Goal: Information Seeking & Learning: Learn about a topic

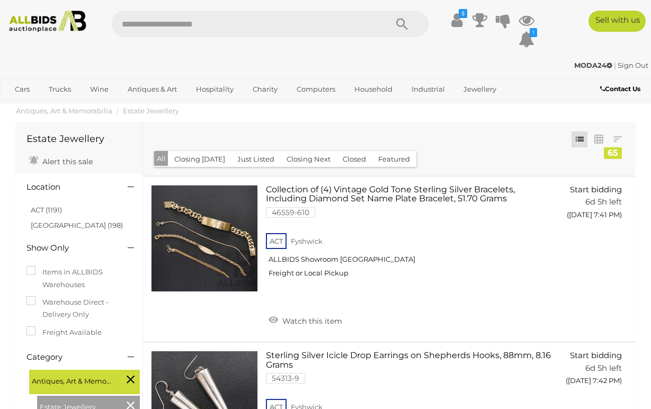
scroll to position [2330, 0]
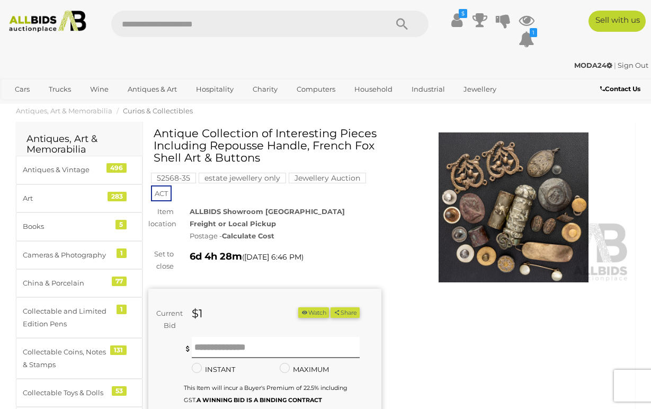
click at [467, 226] on img at bounding box center [513, 207] width 233 height 150
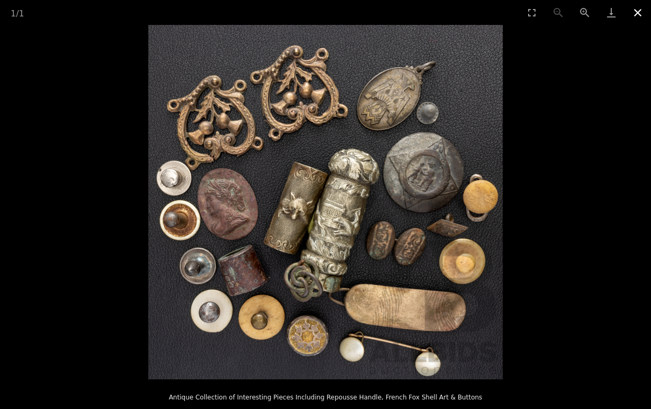
click at [637, 12] on button "Close gallery" at bounding box center [637, 12] width 26 height 25
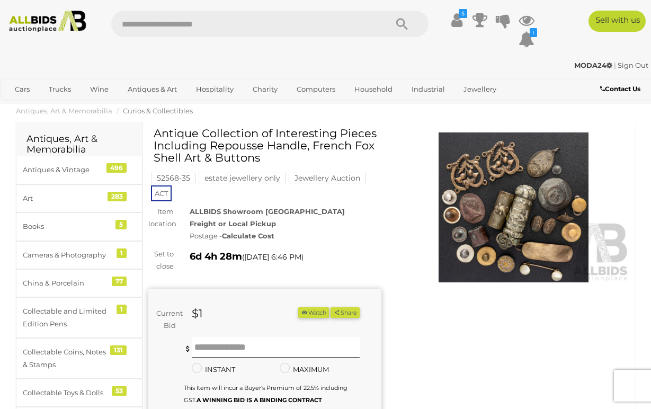
click at [483, 193] on img at bounding box center [513, 207] width 233 height 150
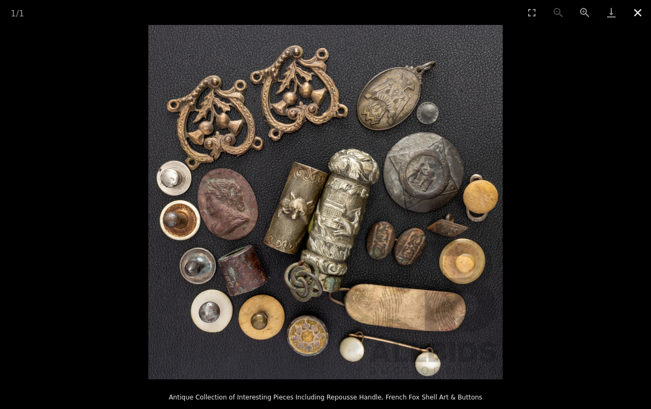
click at [637, 13] on button "Close gallery" at bounding box center [637, 12] width 26 height 25
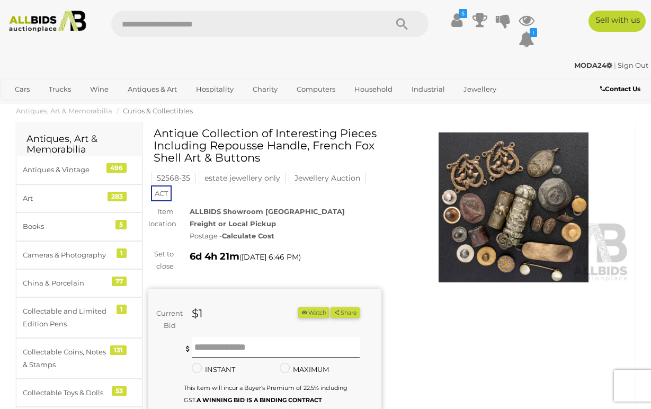
click at [506, 203] on img at bounding box center [513, 207] width 233 height 150
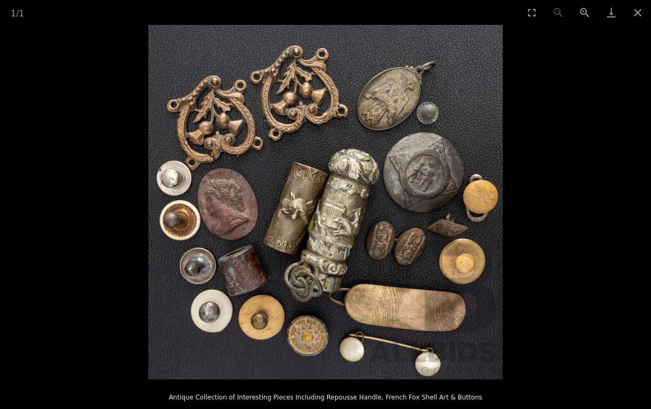
scroll to position [53, 0]
click at [570, 211] on picture at bounding box center [325, 202] width 651 height 354
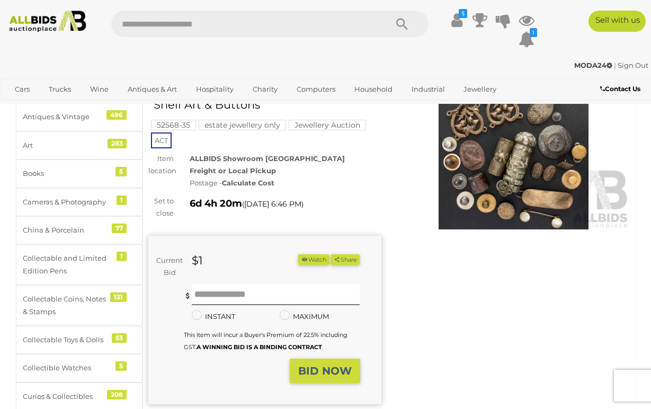
scroll to position [0, 0]
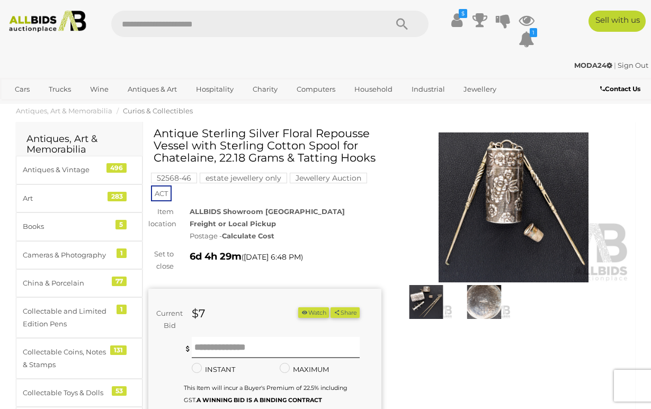
click at [485, 193] on img at bounding box center [513, 207] width 233 height 150
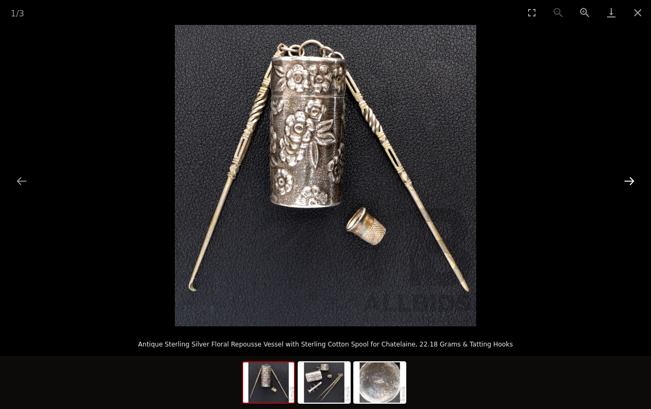
click at [629, 179] on button "Next slide" at bounding box center [629, 180] width 22 height 21
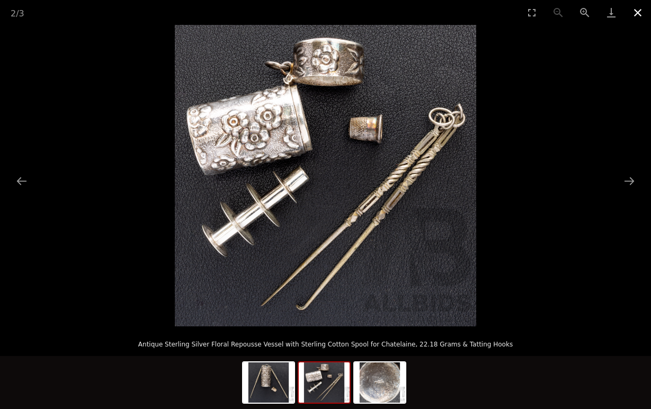
click at [641, 9] on button "Close gallery" at bounding box center [637, 12] width 26 height 25
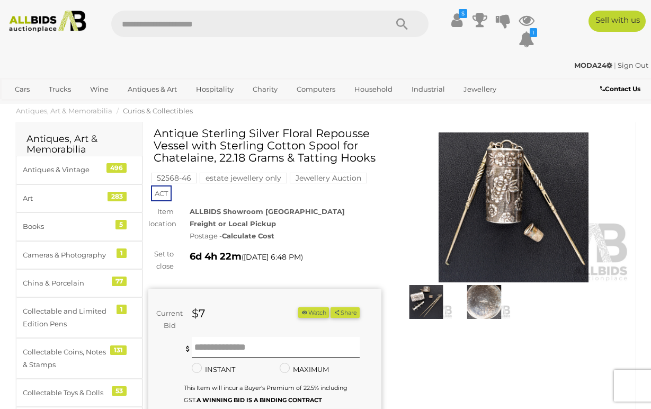
click at [515, 205] on img at bounding box center [513, 207] width 233 height 150
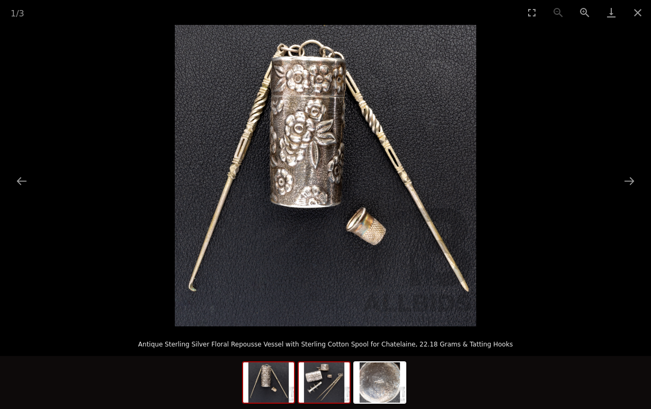
click at [327, 387] on img at bounding box center [324, 382] width 51 height 40
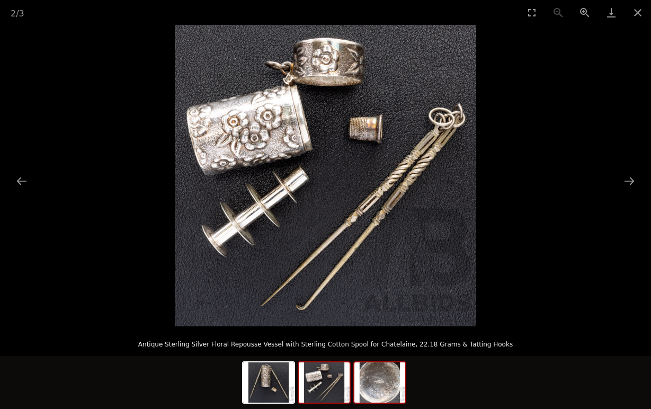
click at [389, 385] on img at bounding box center [379, 382] width 51 height 40
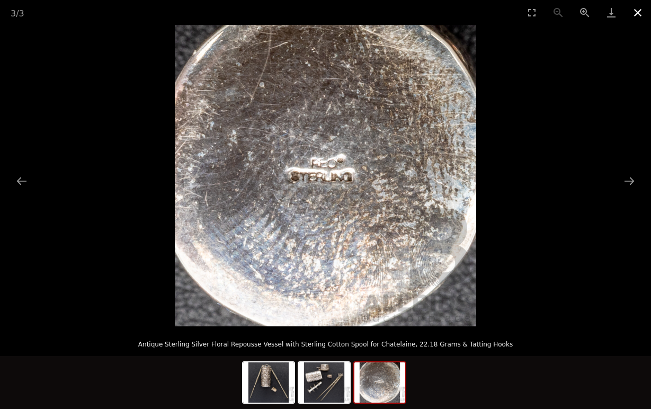
click at [641, 10] on button "Close gallery" at bounding box center [637, 12] width 26 height 25
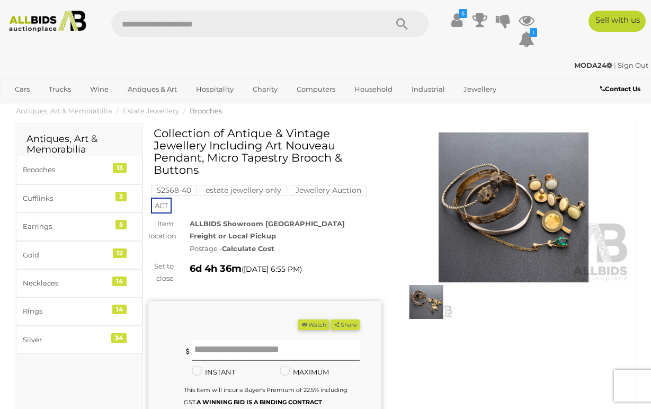
click at [514, 235] on img at bounding box center [513, 207] width 233 height 150
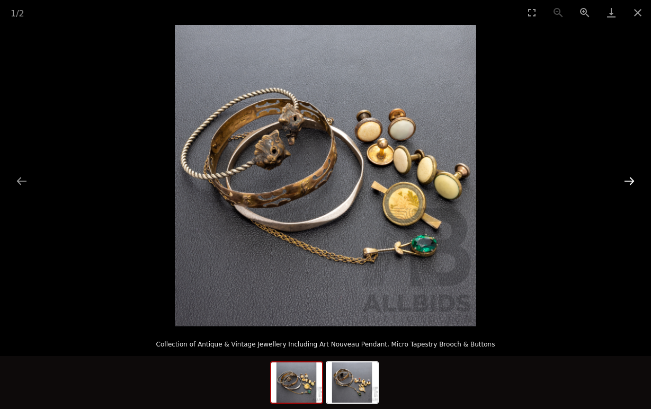
click at [629, 181] on button "Next slide" at bounding box center [629, 180] width 22 height 21
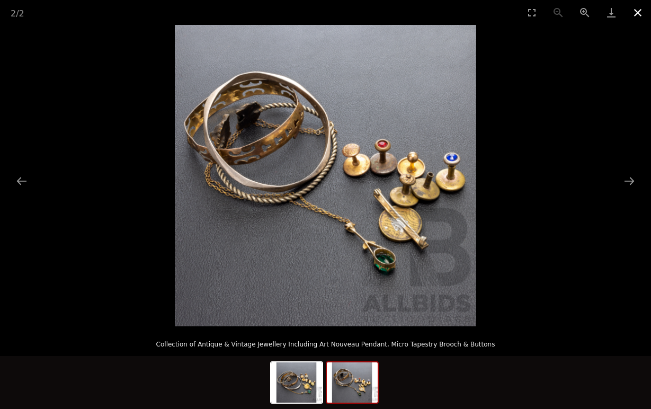
click at [638, 11] on button "Close gallery" at bounding box center [637, 12] width 26 height 25
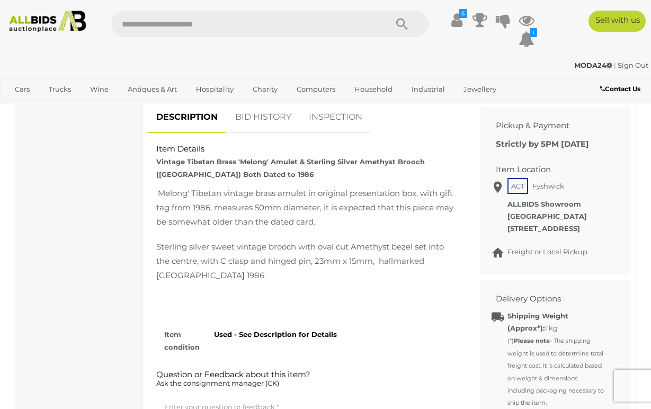
scroll to position [431, 0]
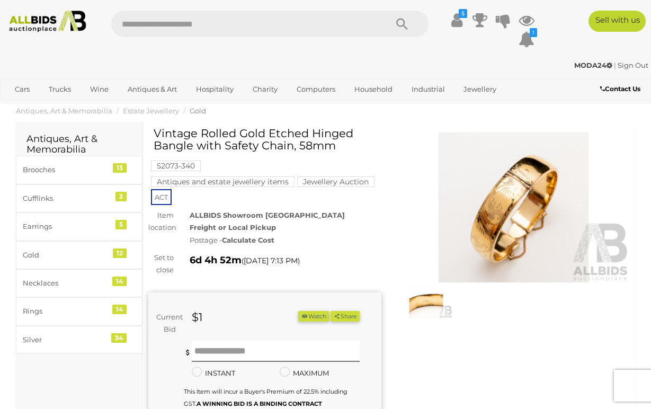
click at [522, 202] on img at bounding box center [513, 207] width 233 height 150
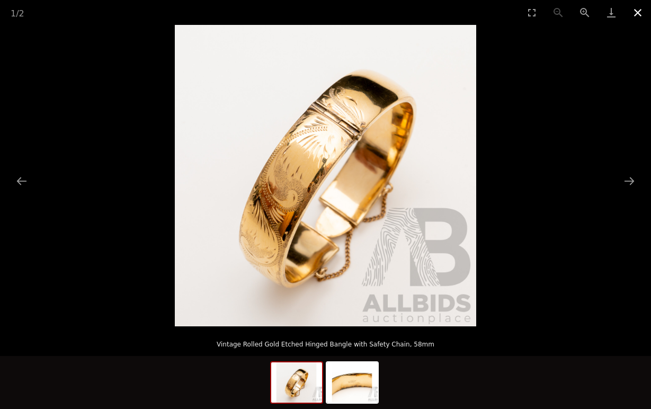
click at [637, 17] on button "Close gallery" at bounding box center [637, 12] width 26 height 25
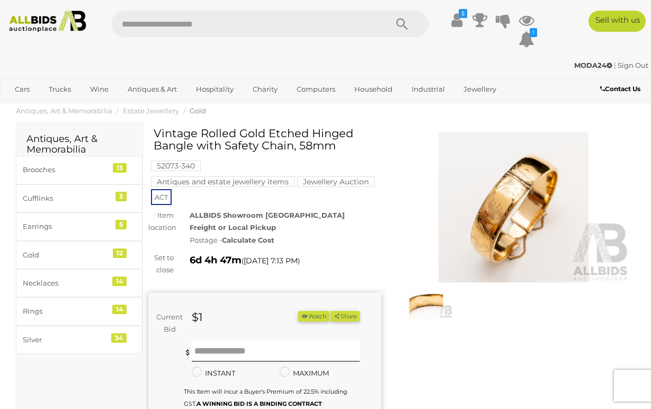
click at [479, 212] on img at bounding box center [513, 207] width 233 height 150
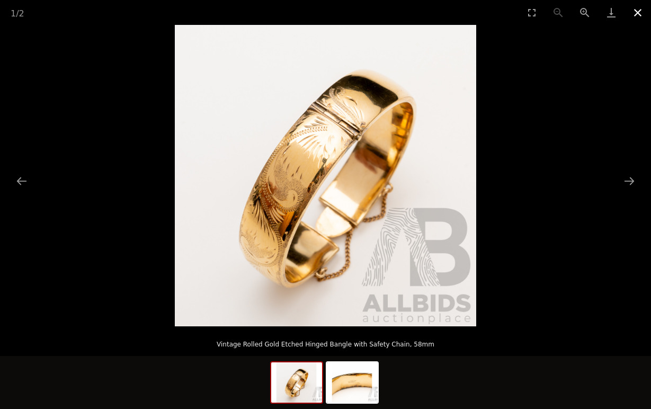
click at [638, 15] on button "Close gallery" at bounding box center [637, 12] width 26 height 25
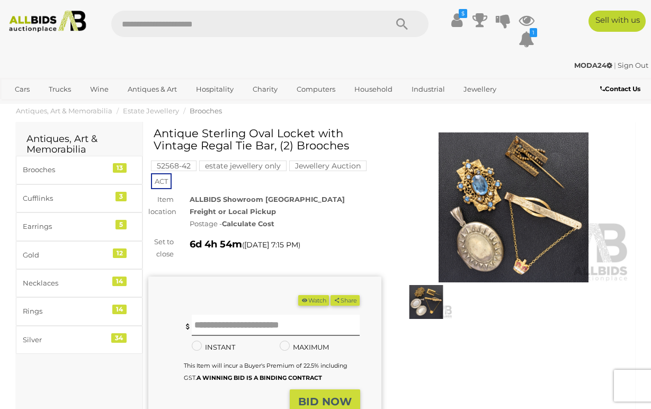
click at [467, 231] on img at bounding box center [513, 207] width 233 height 150
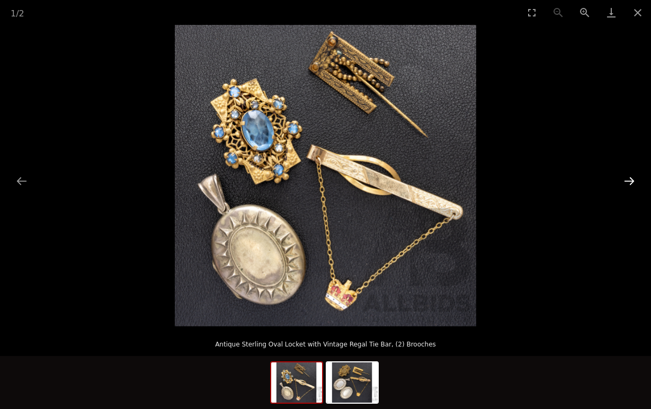
click at [637, 185] on button "Next slide" at bounding box center [629, 180] width 22 height 21
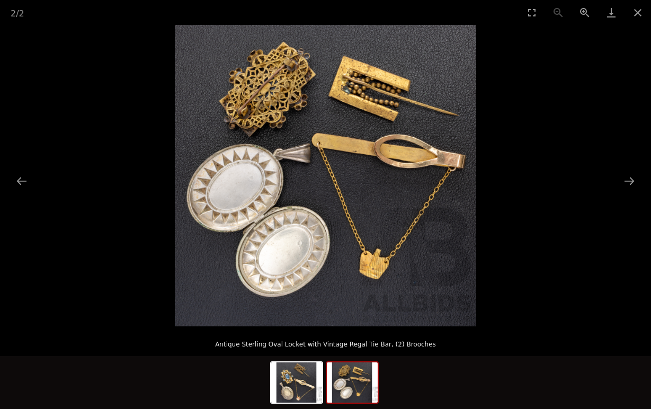
scroll to position [377, 0]
click at [637, 14] on button "Close gallery" at bounding box center [637, 12] width 26 height 25
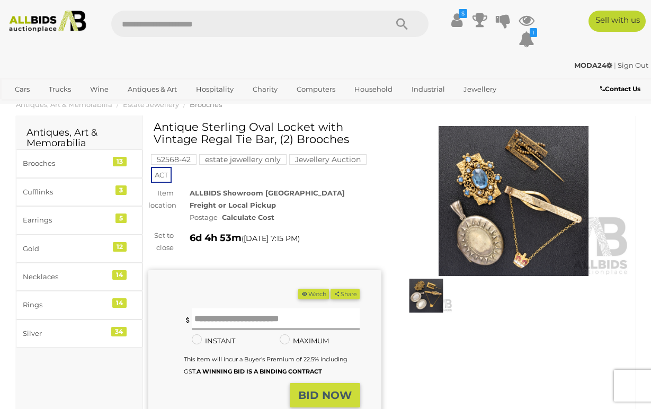
scroll to position [11, 0]
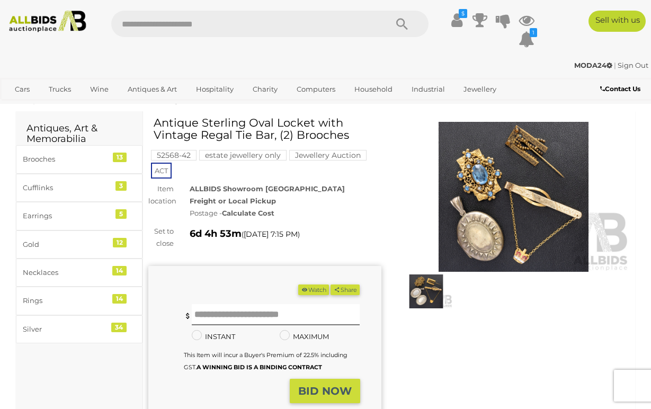
click at [475, 227] on img at bounding box center [513, 197] width 233 height 150
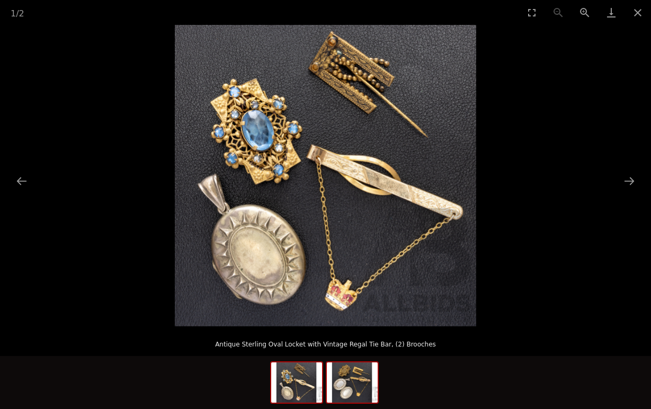
click at [357, 383] on img at bounding box center [352, 382] width 51 height 40
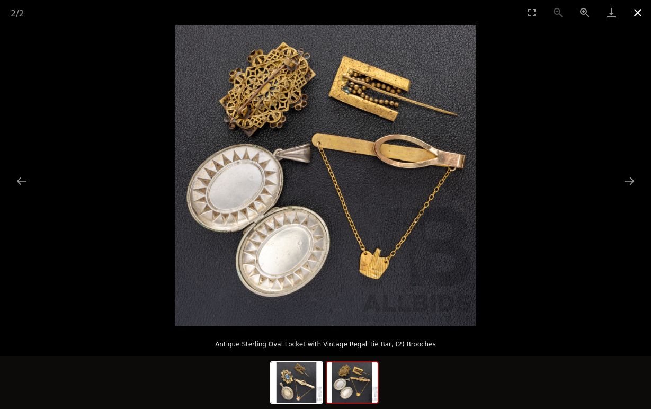
click at [633, 14] on button "Close gallery" at bounding box center [637, 12] width 26 height 25
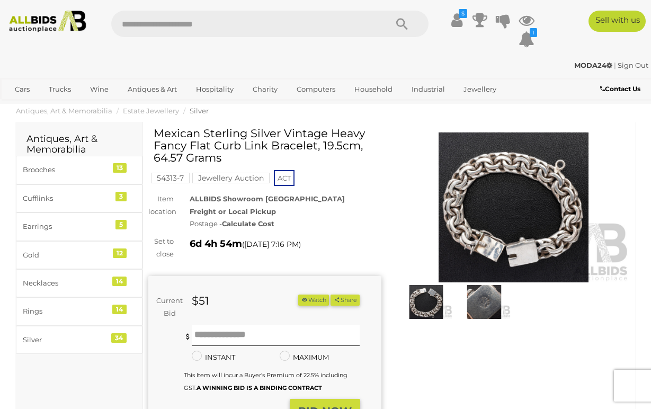
click at [425, 307] on img at bounding box center [426, 302] width 53 height 34
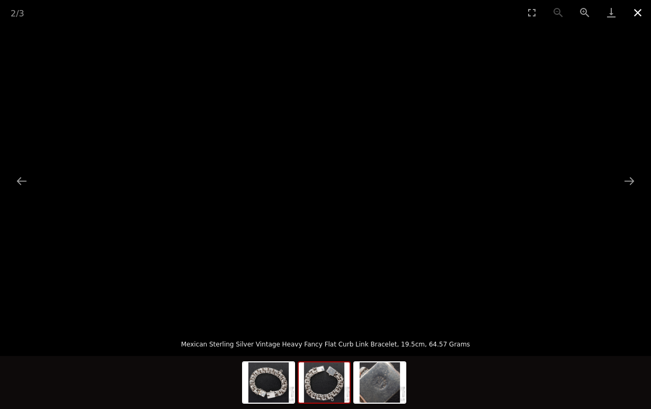
click at [635, 16] on button "Close gallery" at bounding box center [637, 12] width 26 height 25
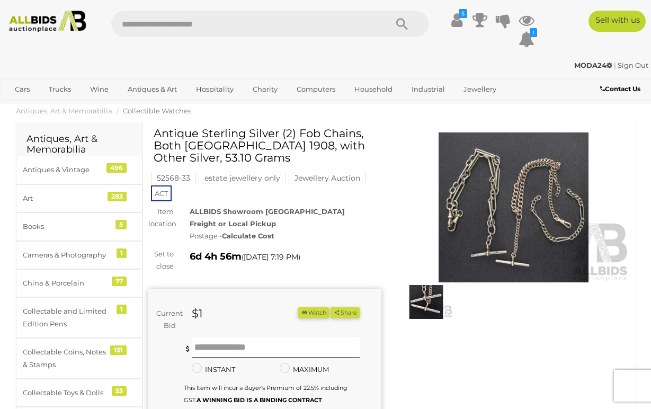
click at [484, 177] on img at bounding box center [513, 207] width 233 height 150
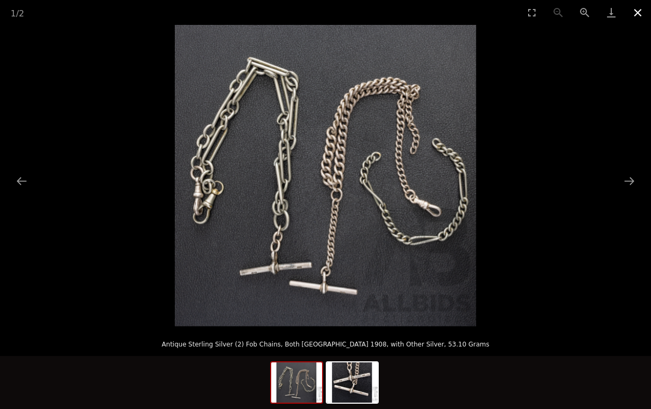
click at [640, 13] on button "Close gallery" at bounding box center [637, 12] width 26 height 25
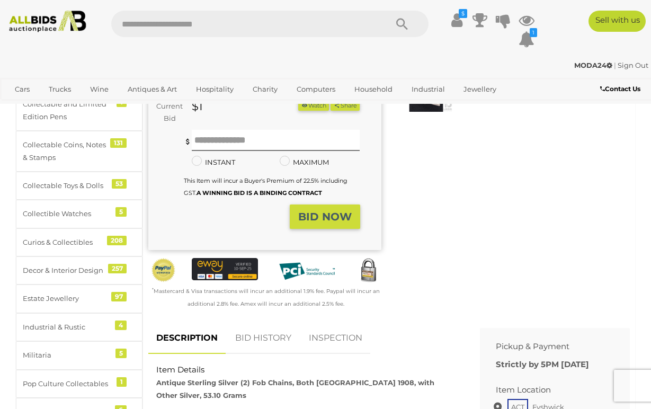
scroll to position [84, 0]
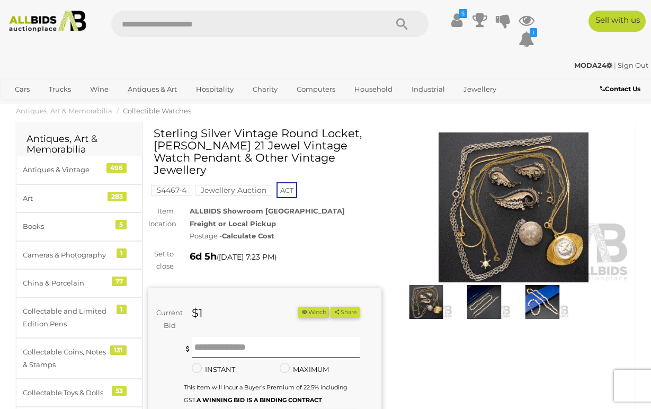
click at [487, 236] on img at bounding box center [513, 207] width 233 height 150
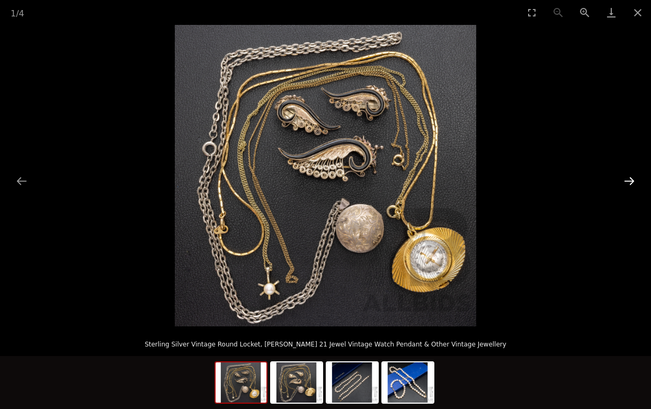
click at [632, 179] on button "Next slide" at bounding box center [629, 180] width 22 height 21
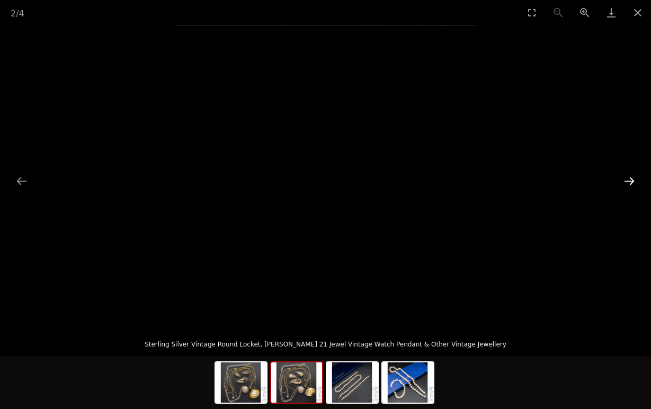
click at [632, 179] on button "Next slide" at bounding box center [629, 180] width 22 height 21
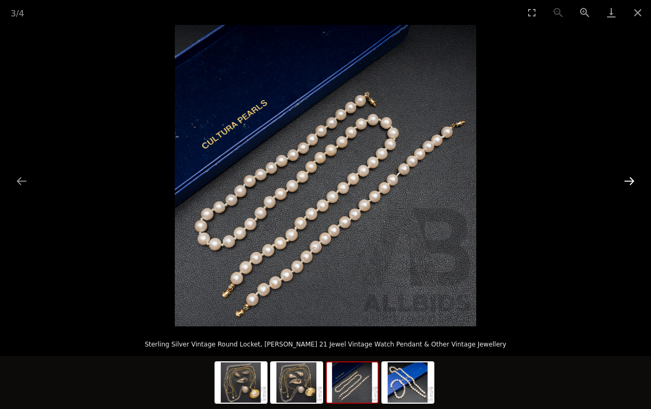
click at [632, 179] on button "Next slide" at bounding box center [629, 180] width 22 height 21
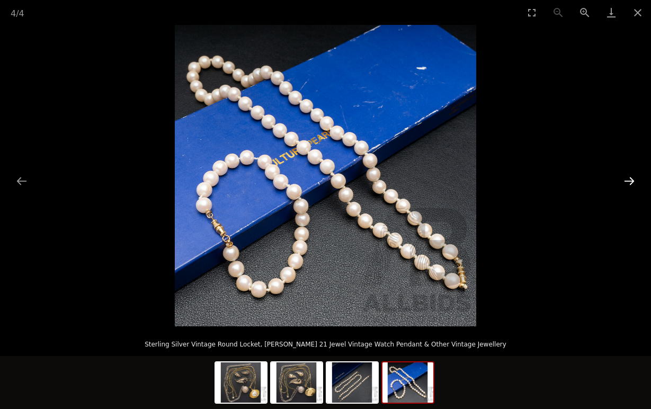
click at [632, 179] on button "Next slide" at bounding box center [629, 180] width 22 height 21
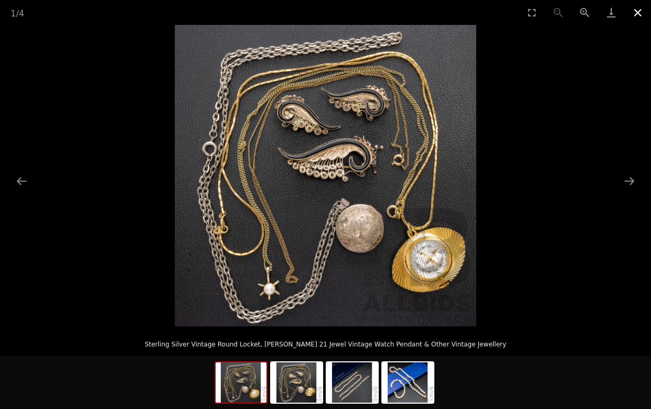
click at [638, 14] on button "Close gallery" at bounding box center [637, 12] width 26 height 25
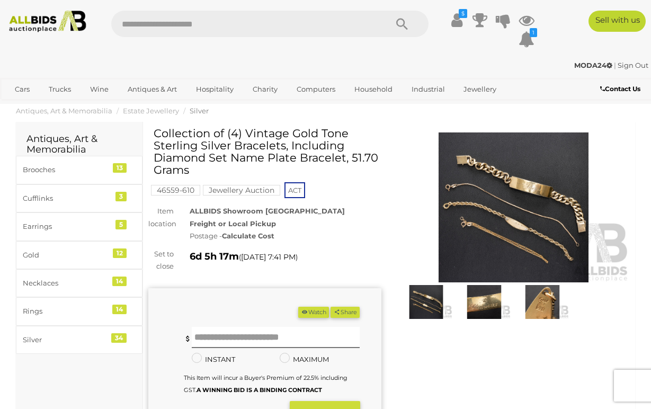
click at [507, 210] on img at bounding box center [513, 207] width 233 height 150
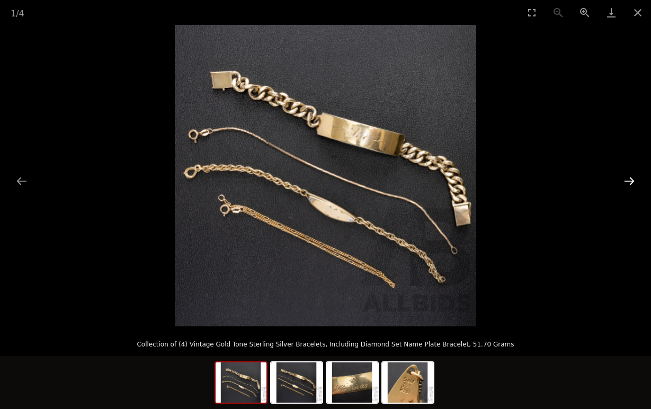
click at [629, 178] on button "Next slide" at bounding box center [629, 180] width 22 height 21
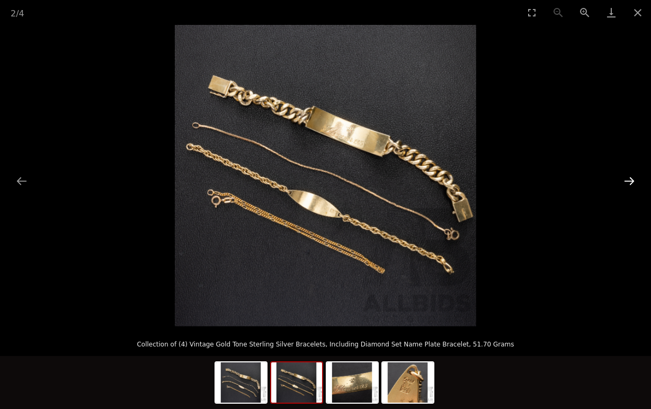
click at [629, 178] on button "Next slide" at bounding box center [629, 180] width 22 height 21
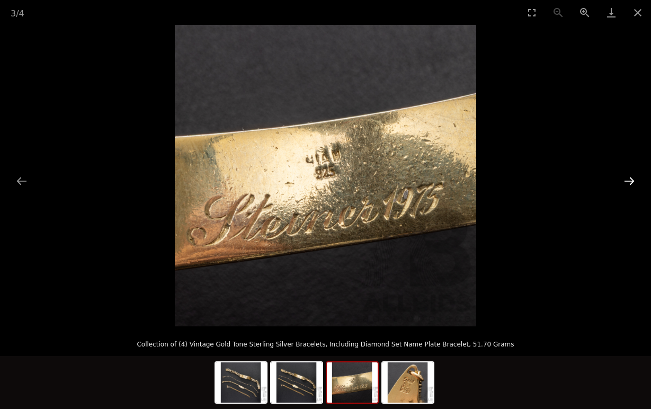
click at [629, 178] on button "Next slide" at bounding box center [629, 180] width 22 height 21
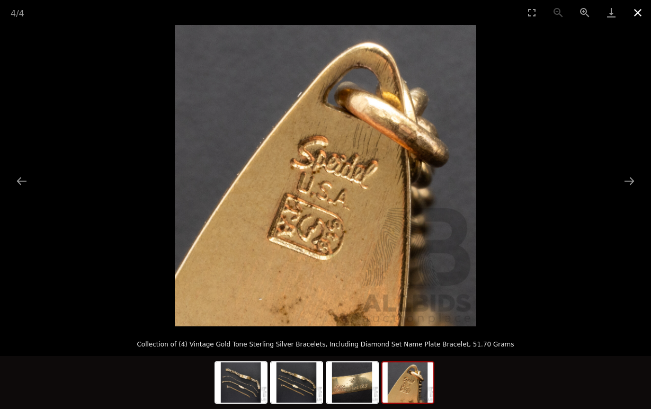
click at [634, 15] on button "Close gallery" at bounding box center [637, 12] width 26 height 25
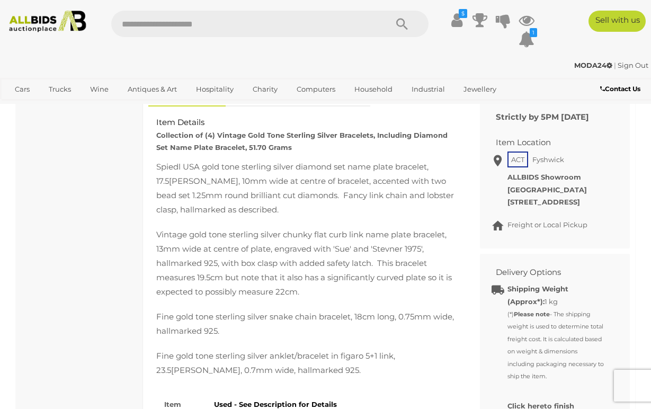
scroll to position [446, 0]
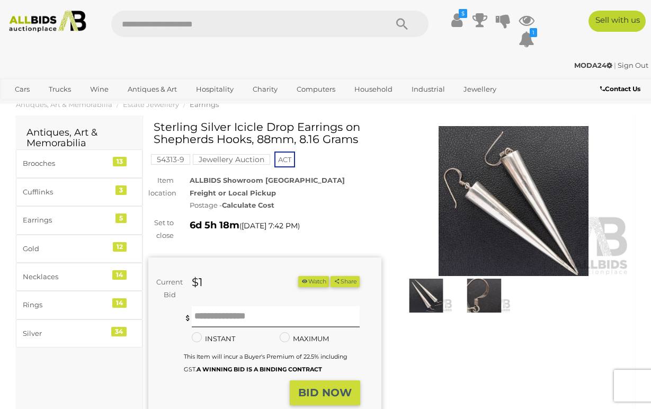
scroll to position [7, 0]
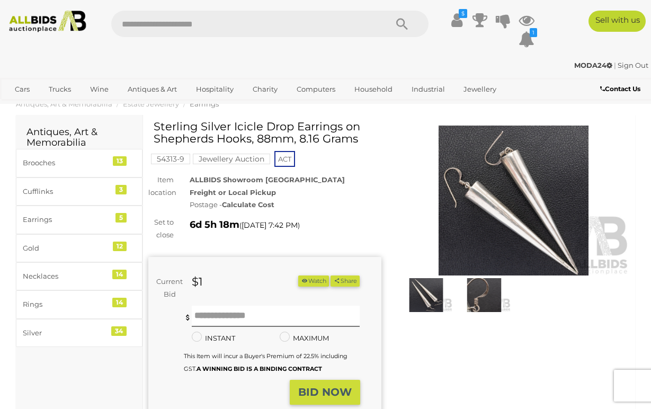
click at [474, 222] on img at bounding box center [513, 200] width 233 height 150
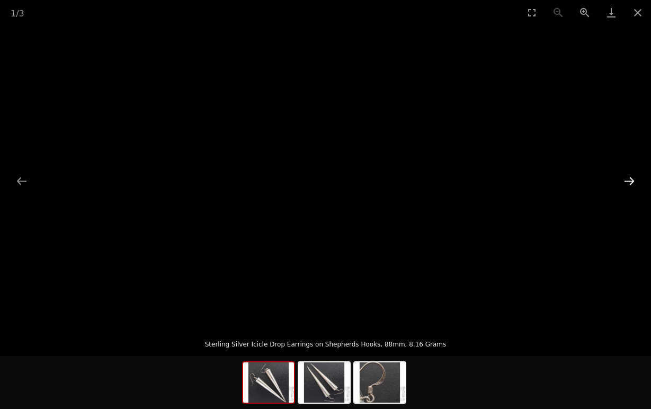
click at [631, 184] on button "Next slide" at bounding box center [629, 180] width 22 height 21
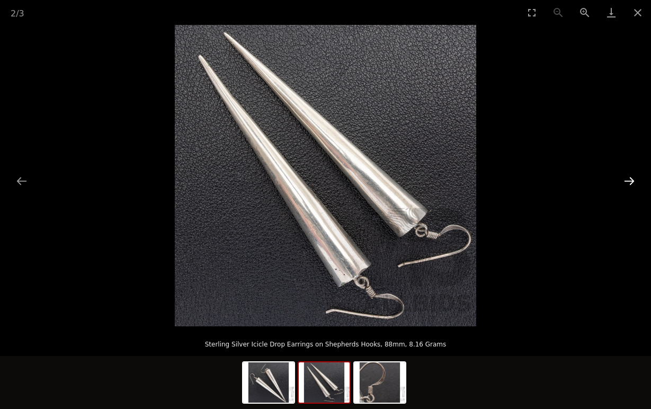
click at [631, 184] on button "Next slide" at bounding box center [629, 180] width 22 height 21
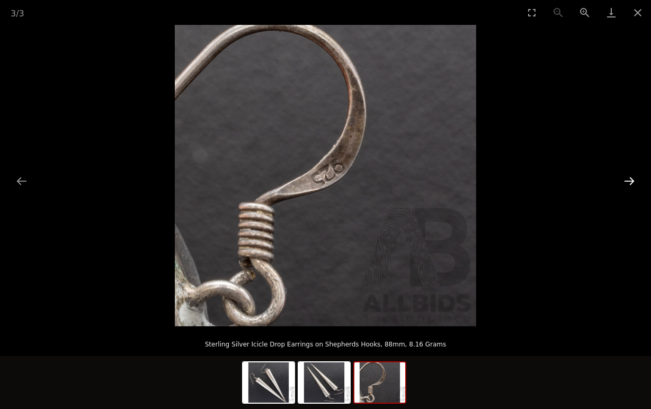
click at [631, 184] on button "Next slide" at bounding box center [629, 180] width 22 height 21
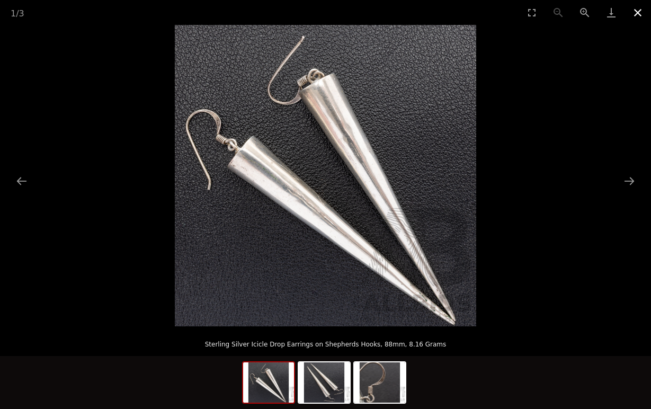
click at [637, 16] on button "Close gallery" at bounding box center [637, 12] width 26 height 25
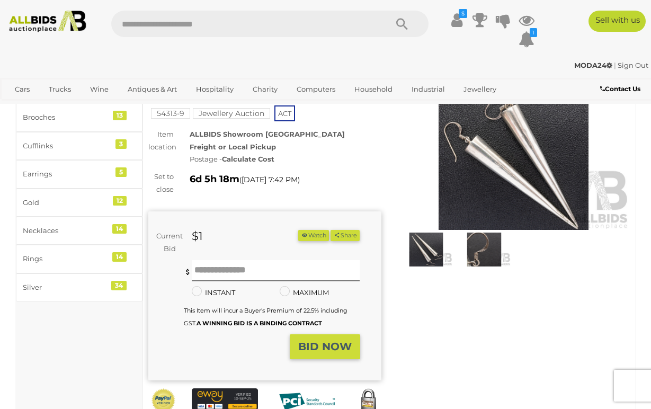
scroll to position [7, 0]
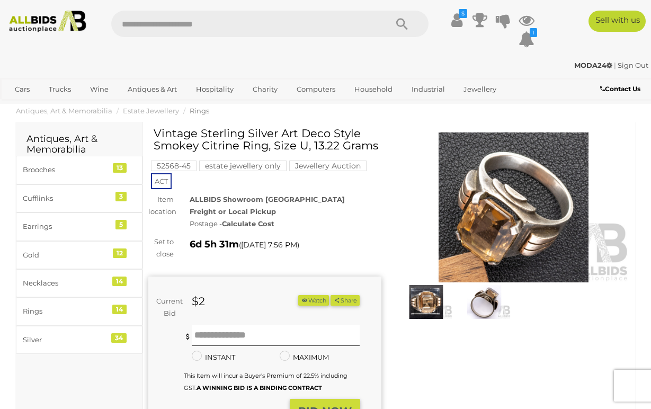
click at [484, 295] on img at bounding box center [483, 302] width 53 height 34
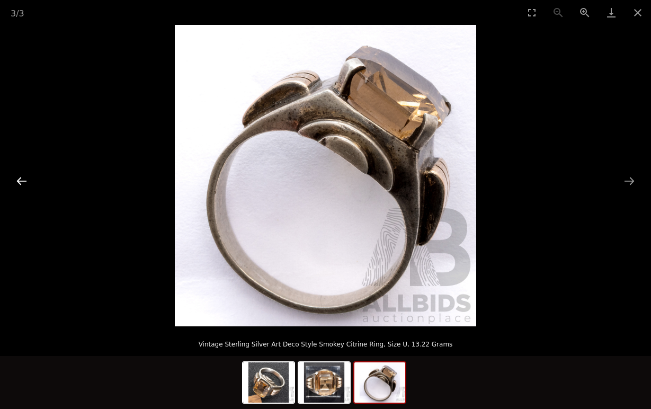
click at [20, 183] on button "Previous slide" at bounding box center [22, 180] width 22 height 21
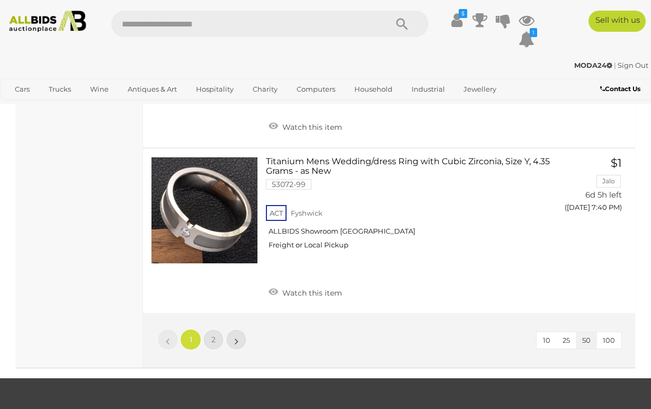
scroll to position [8197, 0]
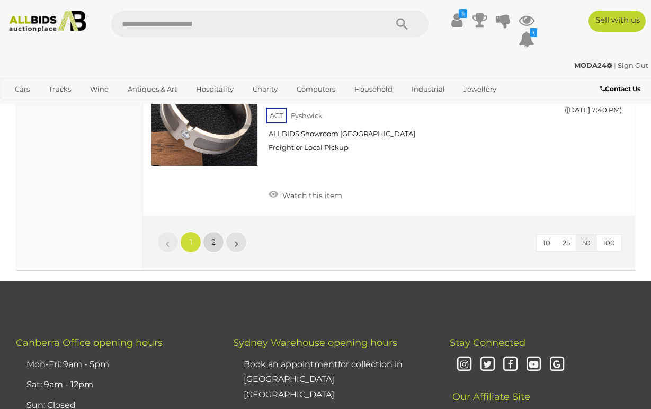
click at [215, 237] on span "2" at bounding box center [213, 242] width 4 height 10
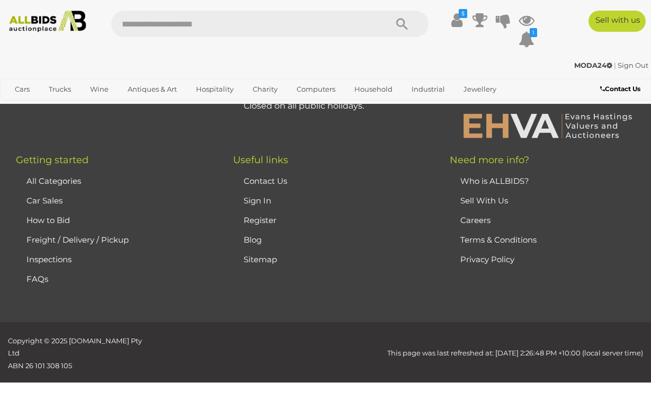
scroll to position [69, 0]
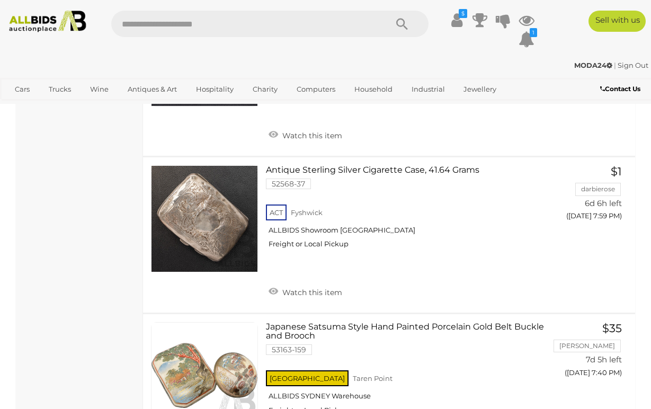
scroll to position [2009, 0]
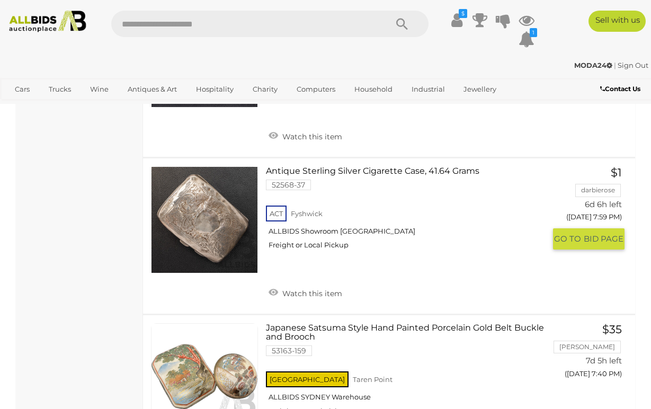
click at [221, 217] on link at bounding box center [204, 219] width 107 height 107
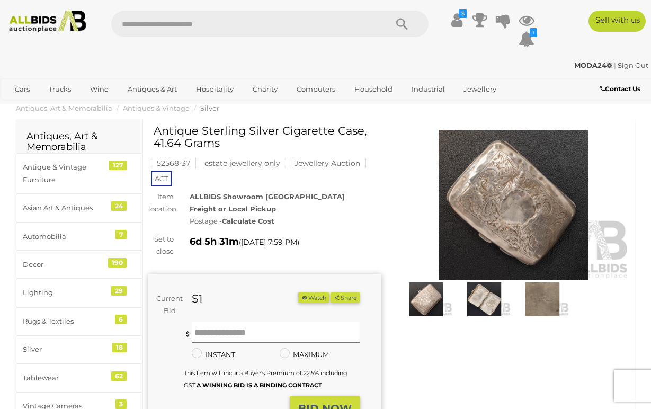
scroll to position [2, 0]
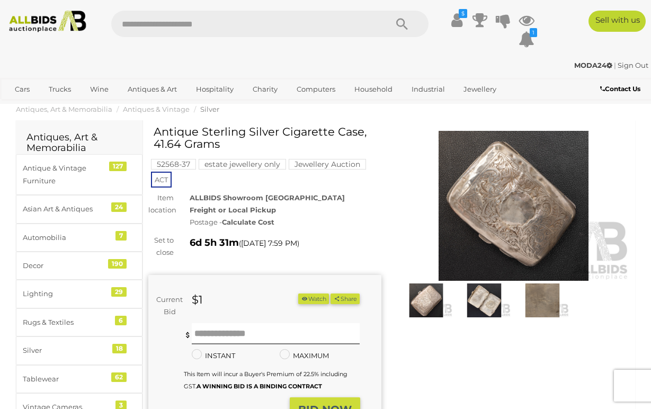
click at [512, 210] on img at bounding box center [513, 206] width 233 height 150
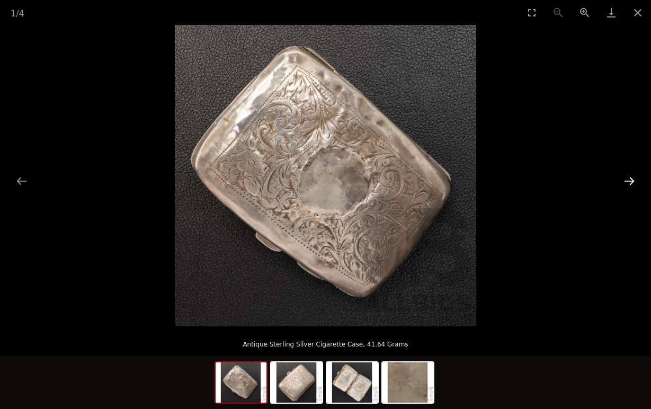
click at [633, 179] on button "Next slide" at bounding box center [629, 180] width 22 height 21
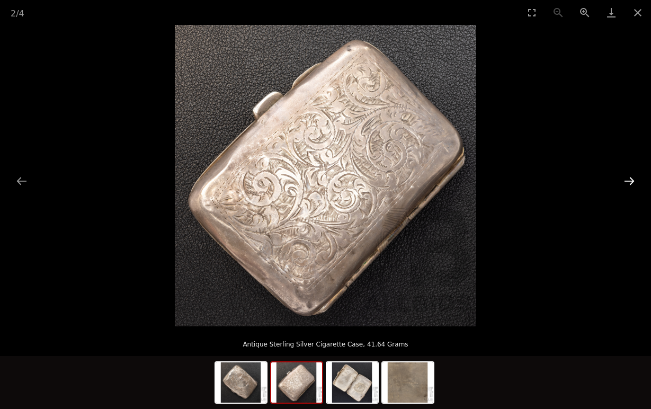
click at [633, 179] on button "Next slide" at bounding box center [629, 180] width 22 height 21
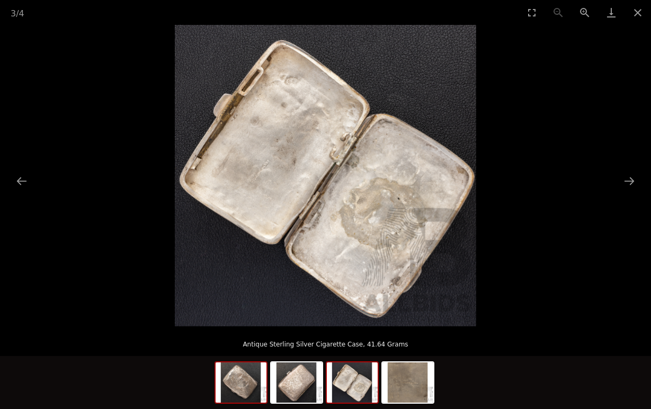
click at [238, 386] on img at bounding box center [240, 382] width 51 height 40
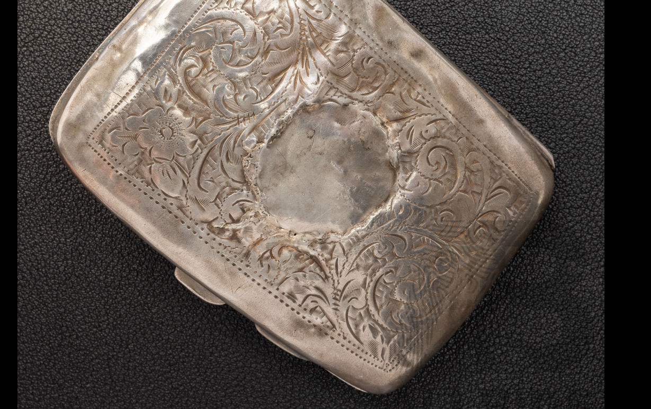
scroll to position [2, 0]
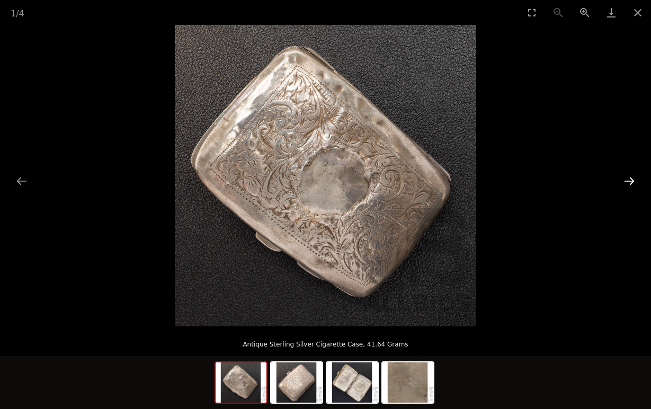
click at [635, 179] on button "Next slide" at bounding box center [629, 180] width 22 height 21
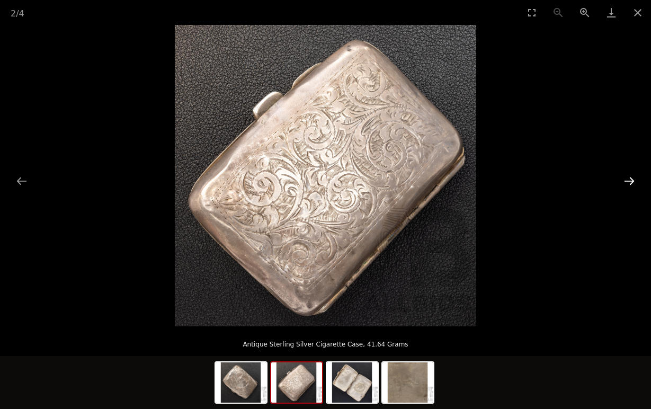
click at [635, 179] on button "Next slide" at bounding box center [629, 180] width 22 height 21
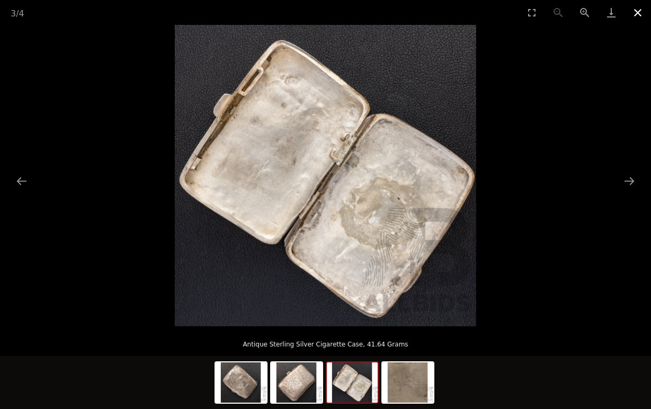
click at [641, 11] on button "Close gallery" at bounding box center [637, 12] width 26 height 25
